Goal: Navigation & Orientation: Find specific page/section

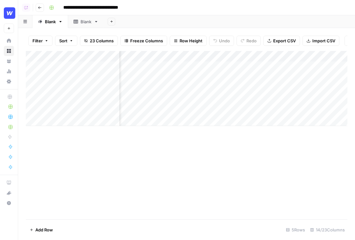
scroll to position [0, 72]
click at [276, 78] on div "Add Column" at bounding box center [187, 88] width 322 height 75
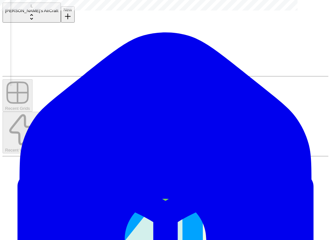
scroll to position [0, 110]
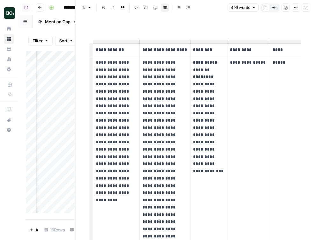
scroll to position [0, 492]
